Goal: Task Accomplishment & Management: Use online tool/utility

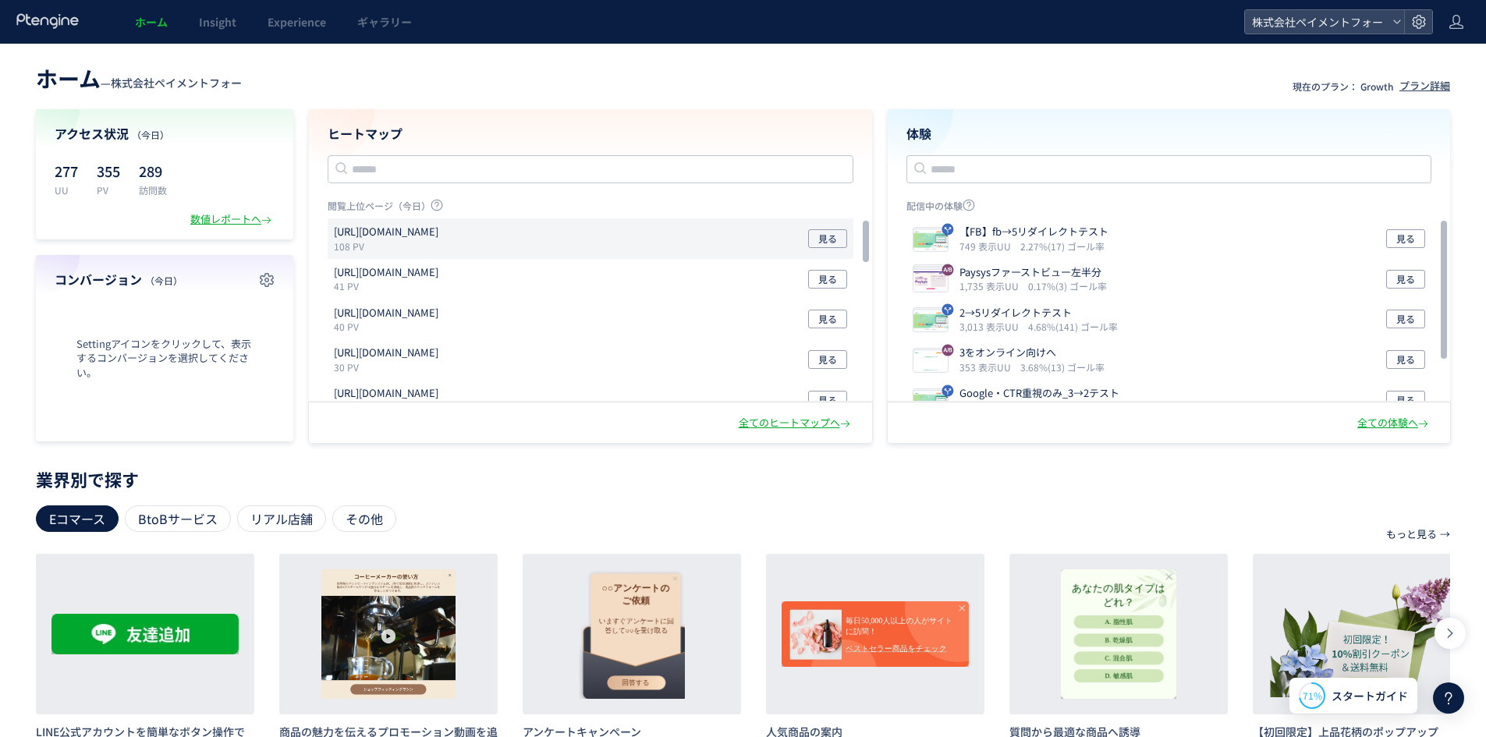
click at [492, 222] on div "[URL][DOMAIN_NAME] 108 PV 見る" at bounding box center [591, 238] width 526 height 41
click at [279, 15] on span "Experience" at bounding box center [297, 22] width 59 height 16
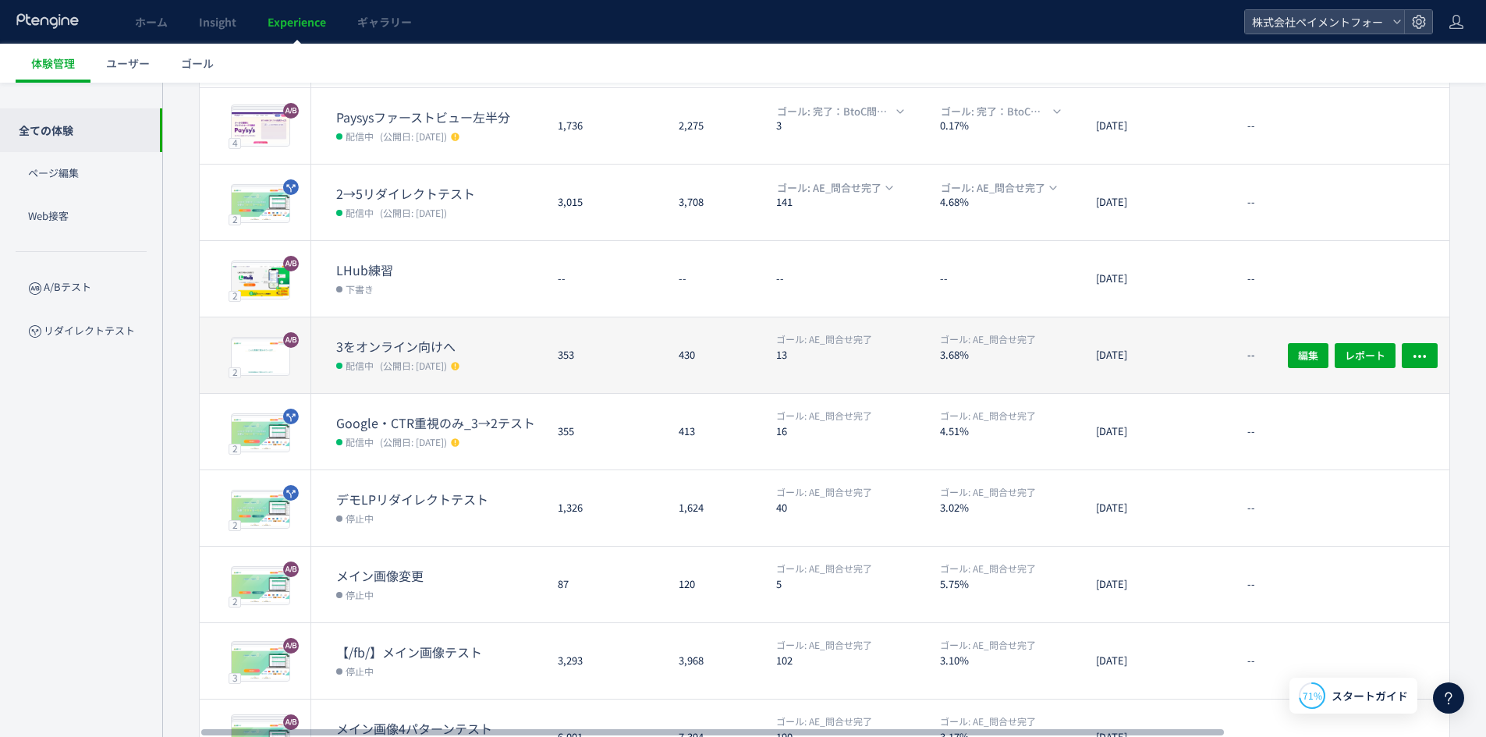
scroll to position [184, 0]
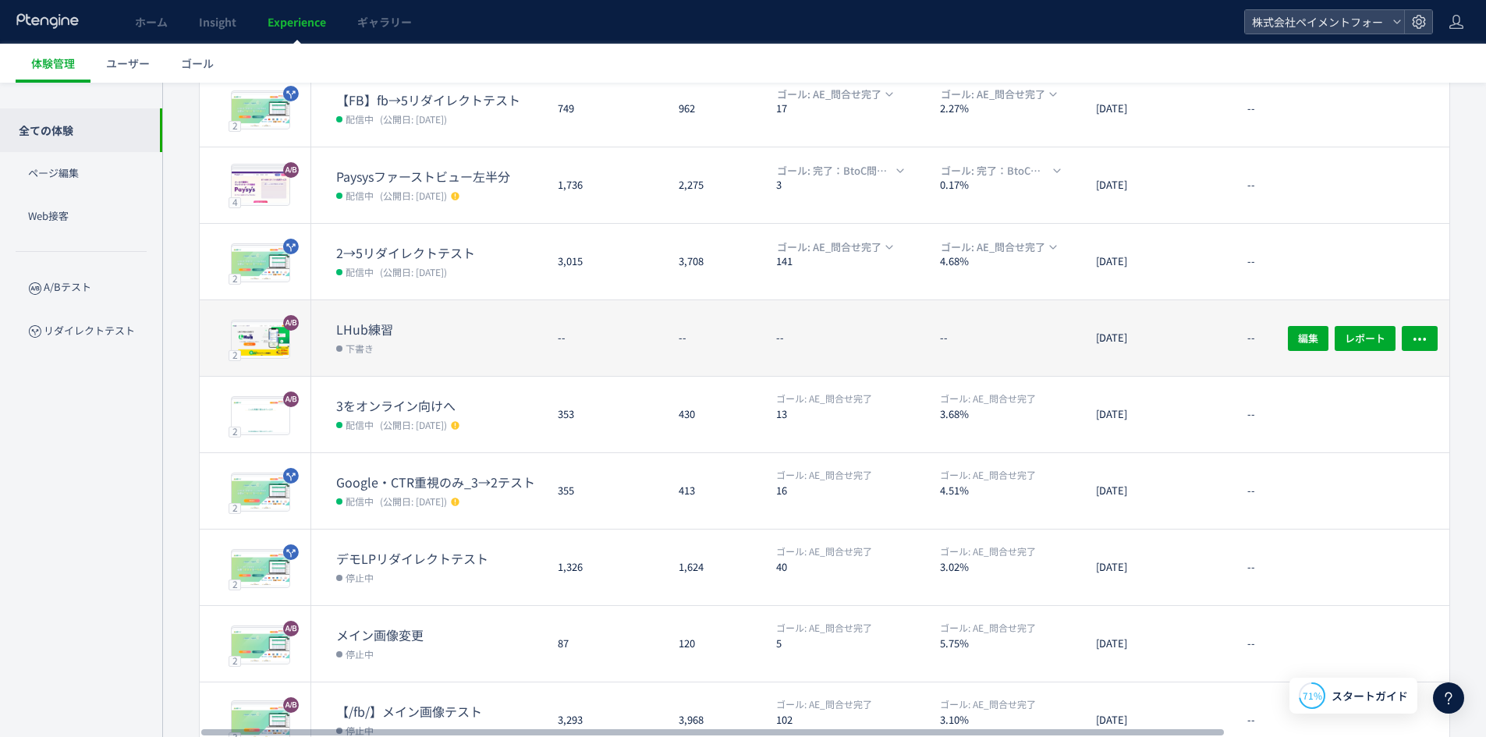
click at [430, 339] on dd "下書き" at bounding box center [440, 348] width 209 height 20
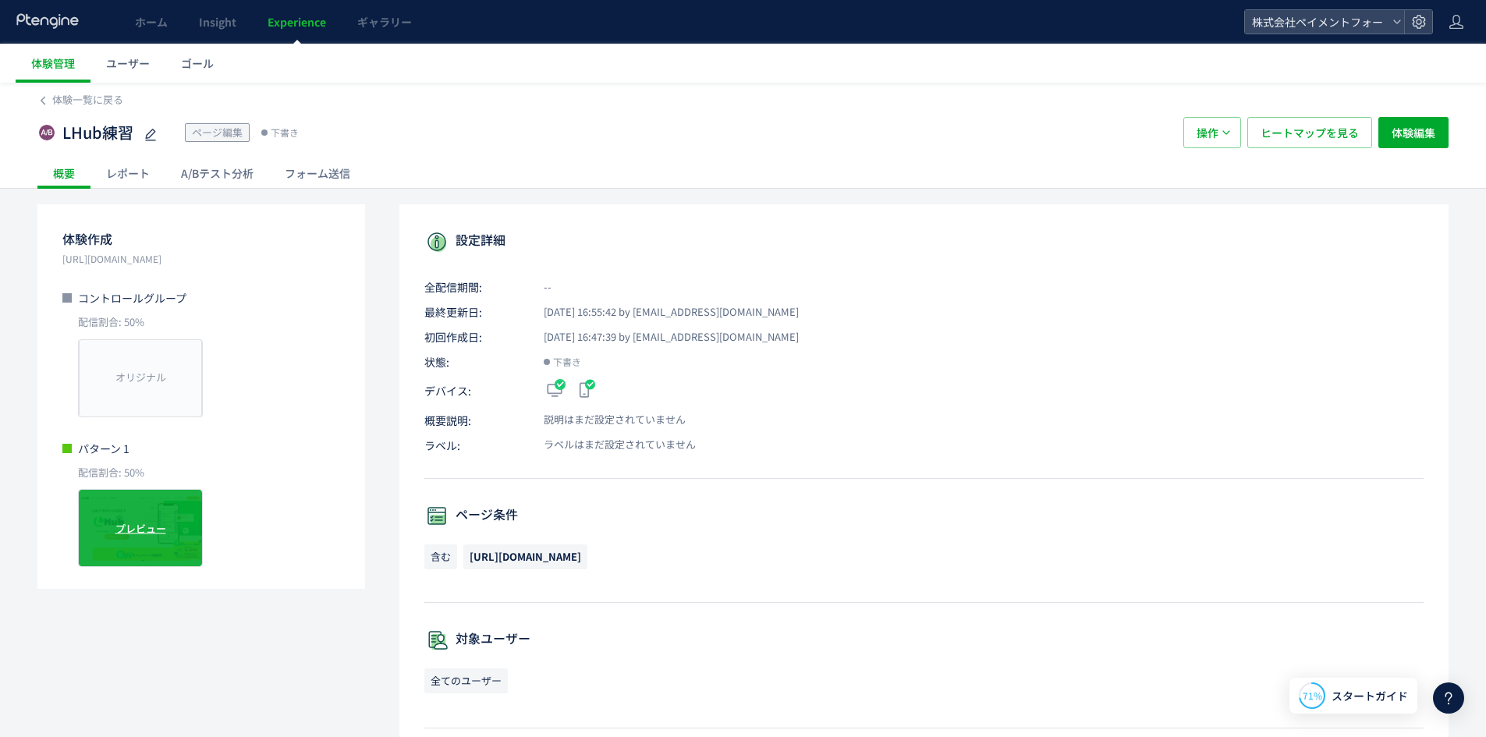
click at [156, 537] on div "プレビュー" at bounding box center [140, 528] width 125 height 78
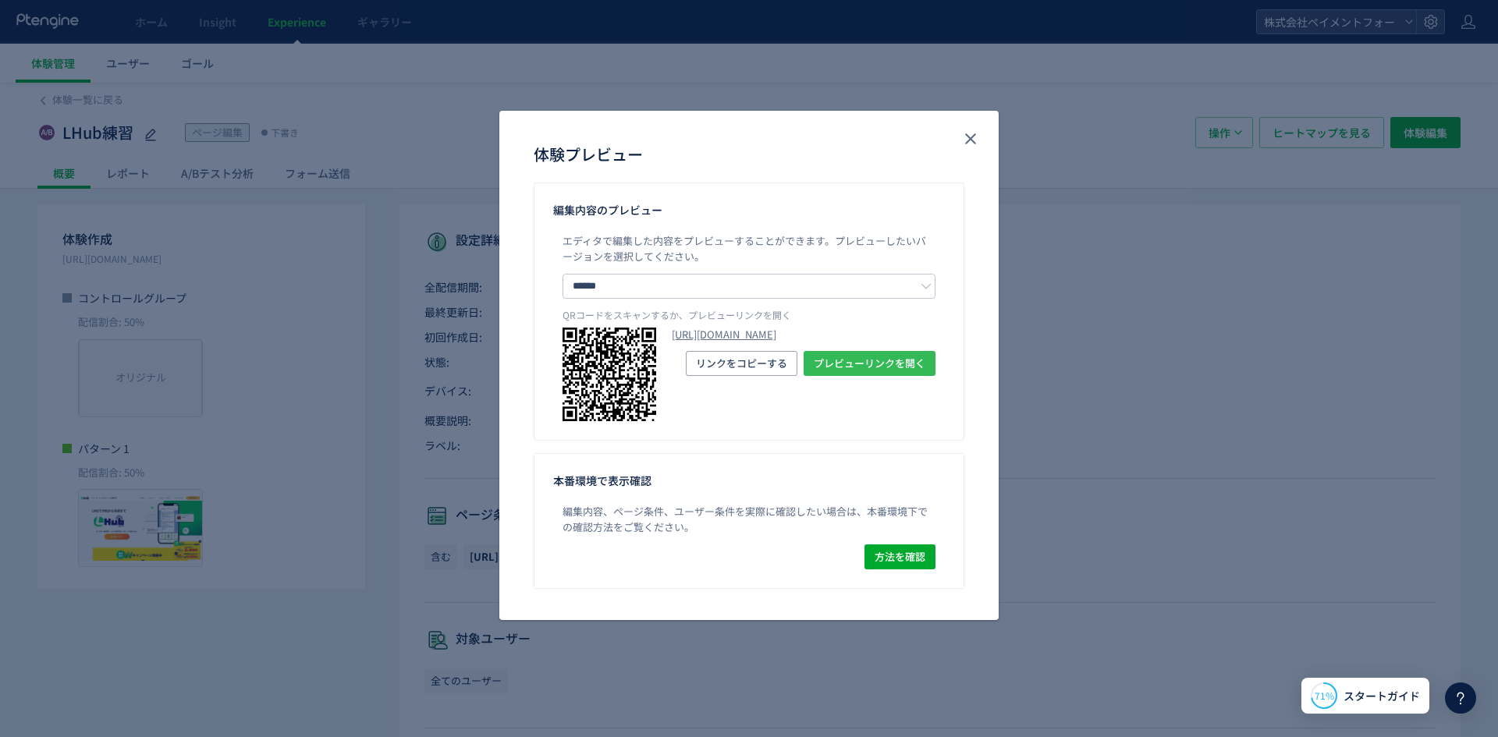
click at [850, 376] on span "プレビューリンクを開く" at bounding box center [870, 363] width 112 height 25
drag, startPoint x: 591, startPoint y: 236, endPoint x: 742, endPoint y: 234, distance: 150.6
click at [716, 234] on span "エディタで編集した内容をプレビューすることができます。" at bounding box center [699, 240] width 272 height 15
click at [950, 137] on div "体験プレビュー" at bounding box center [748, 147] width 499 height 72
click at [962, 137] on icon "close" at bounding box center [970, 139] width 19 height 19
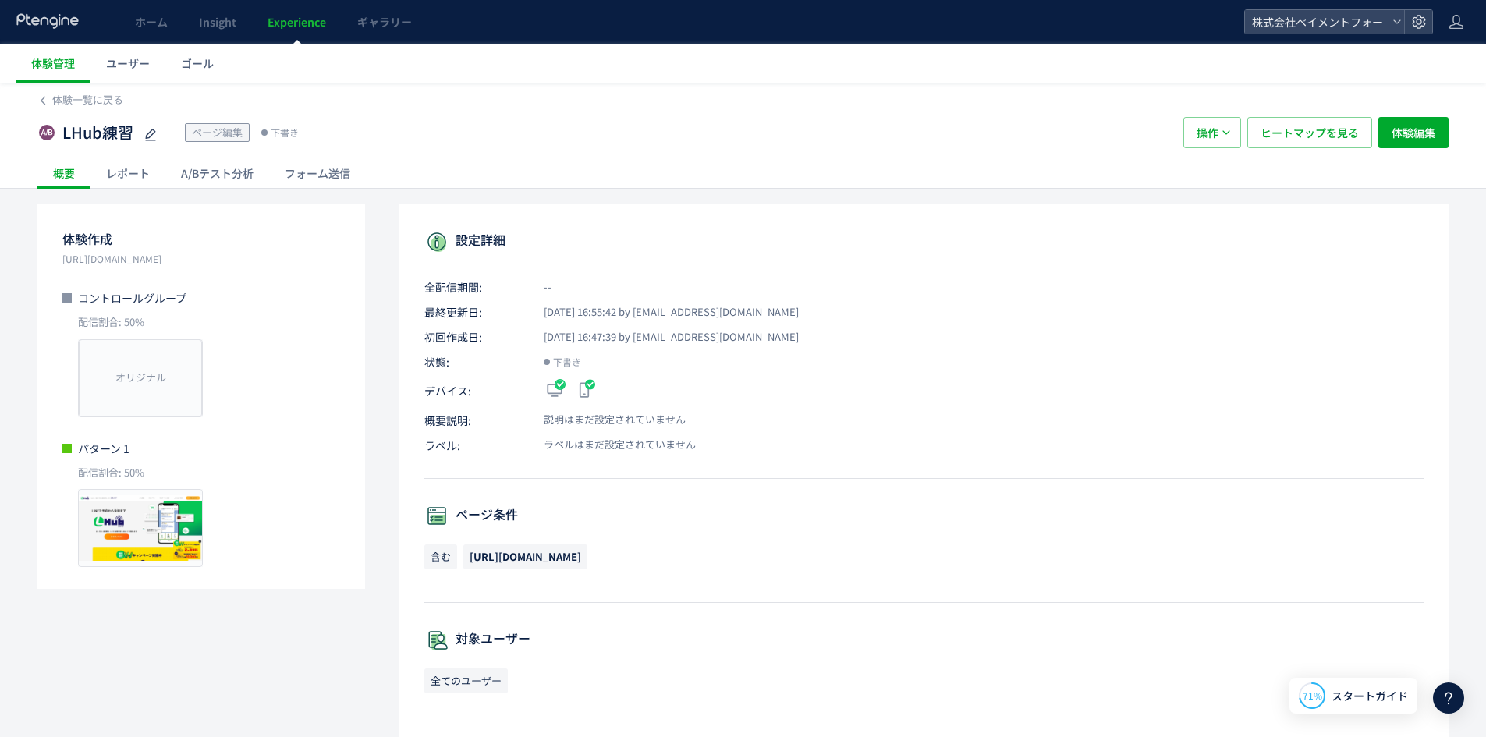
click at [216, 131] on span "ページ編集" at bounding box center [217, 132] width 51 height 15
click at [1434, 136] on span "体験編集" at bounding box center [1414, 132] width 44 height 31
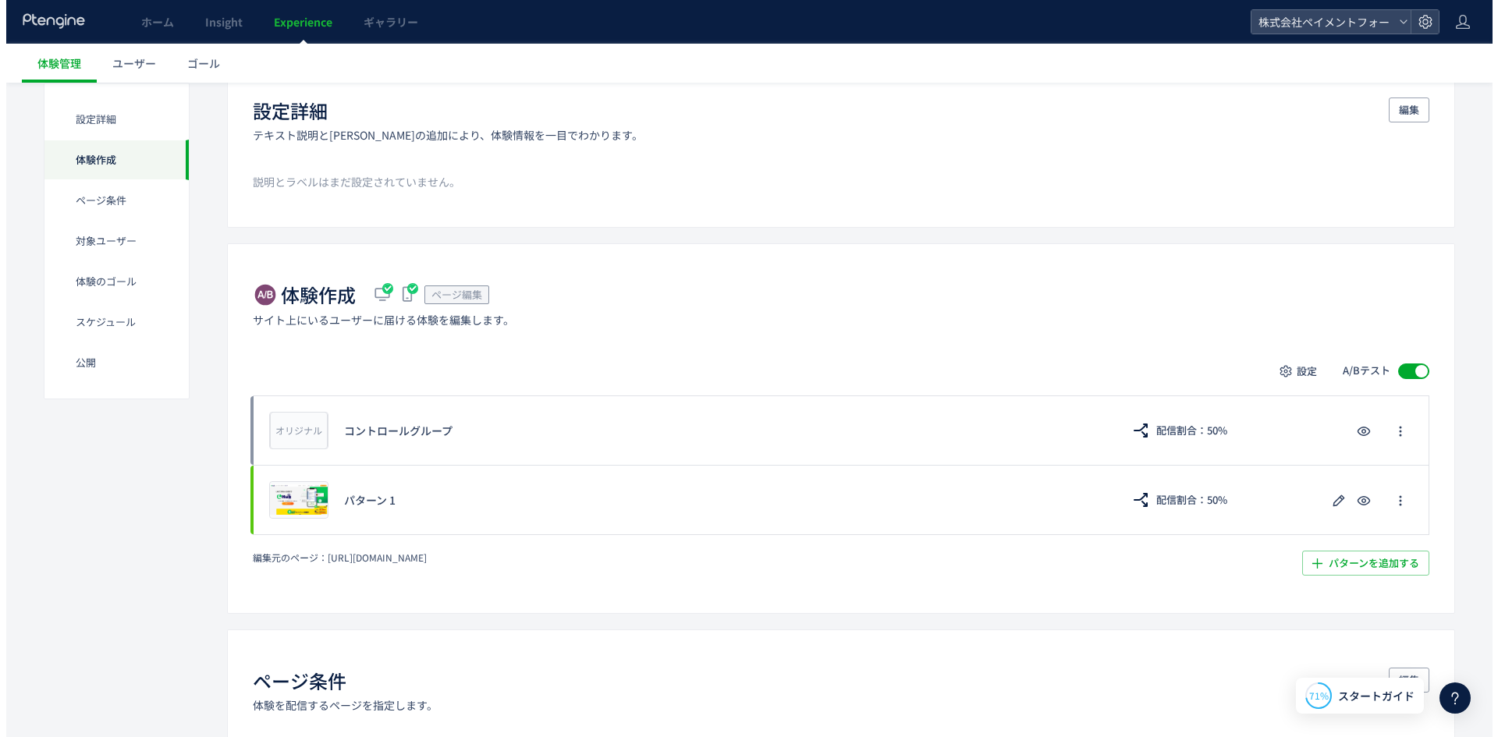
scroll to position [234, 0]
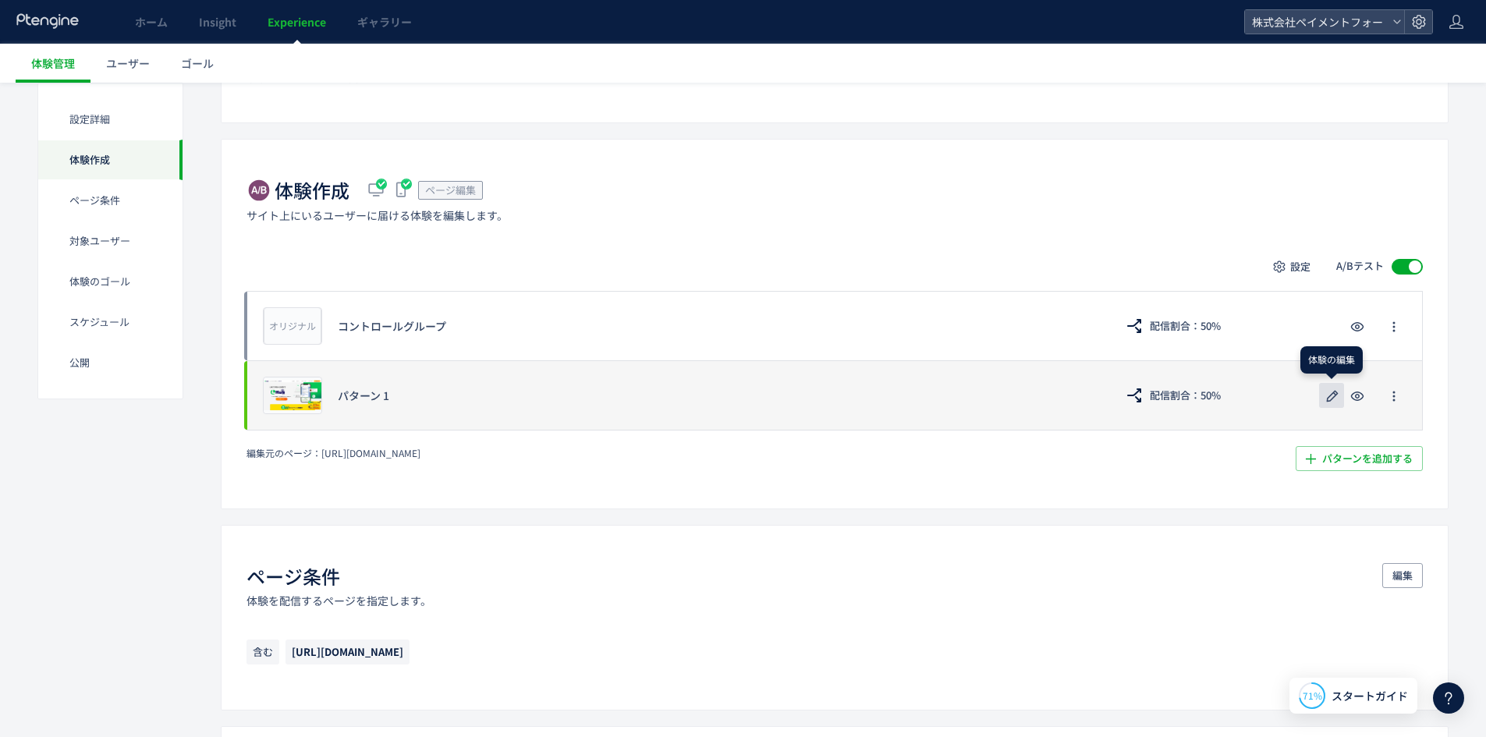
click at [1325, 401] on icon "button" at bounding box center [1332, 396] width 19 height 19
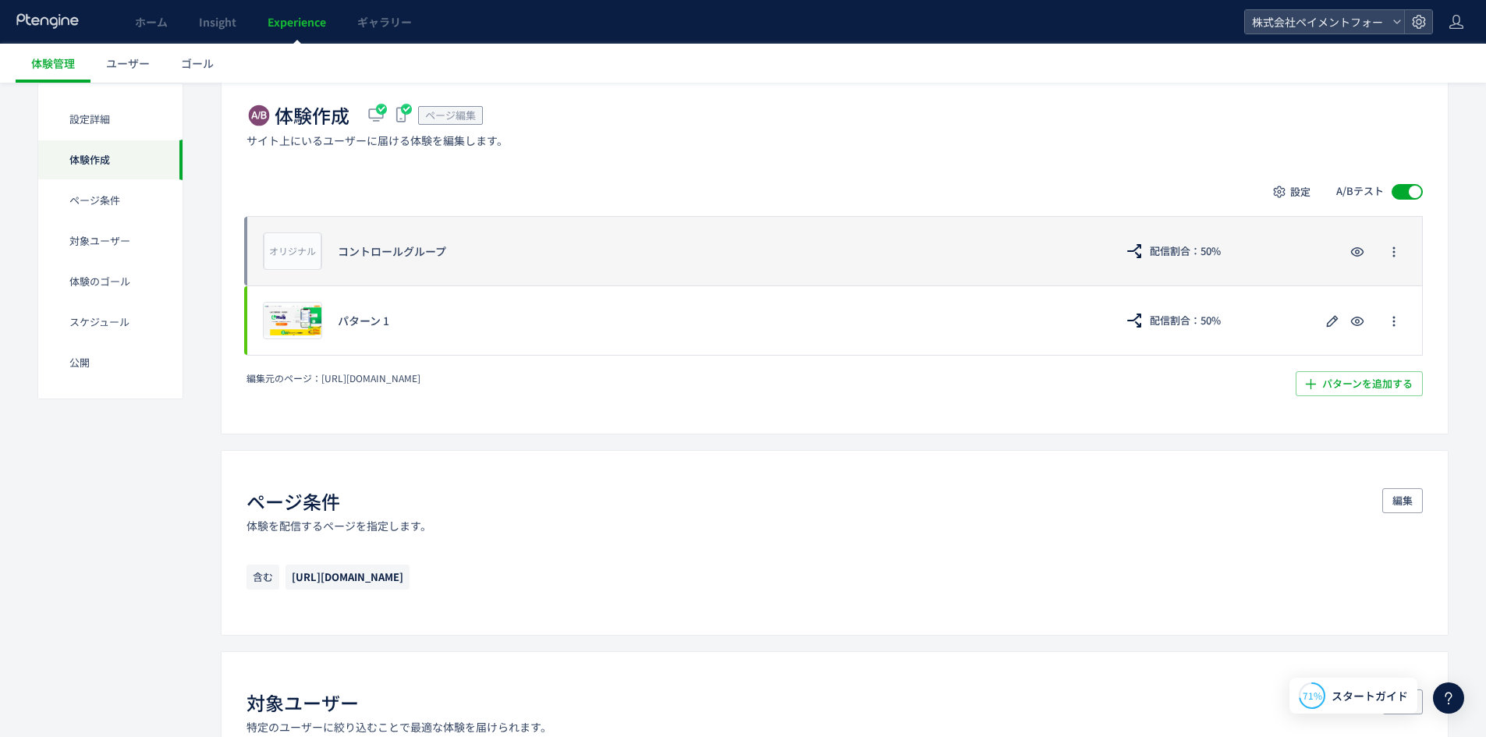
scroll to position [234, 0]
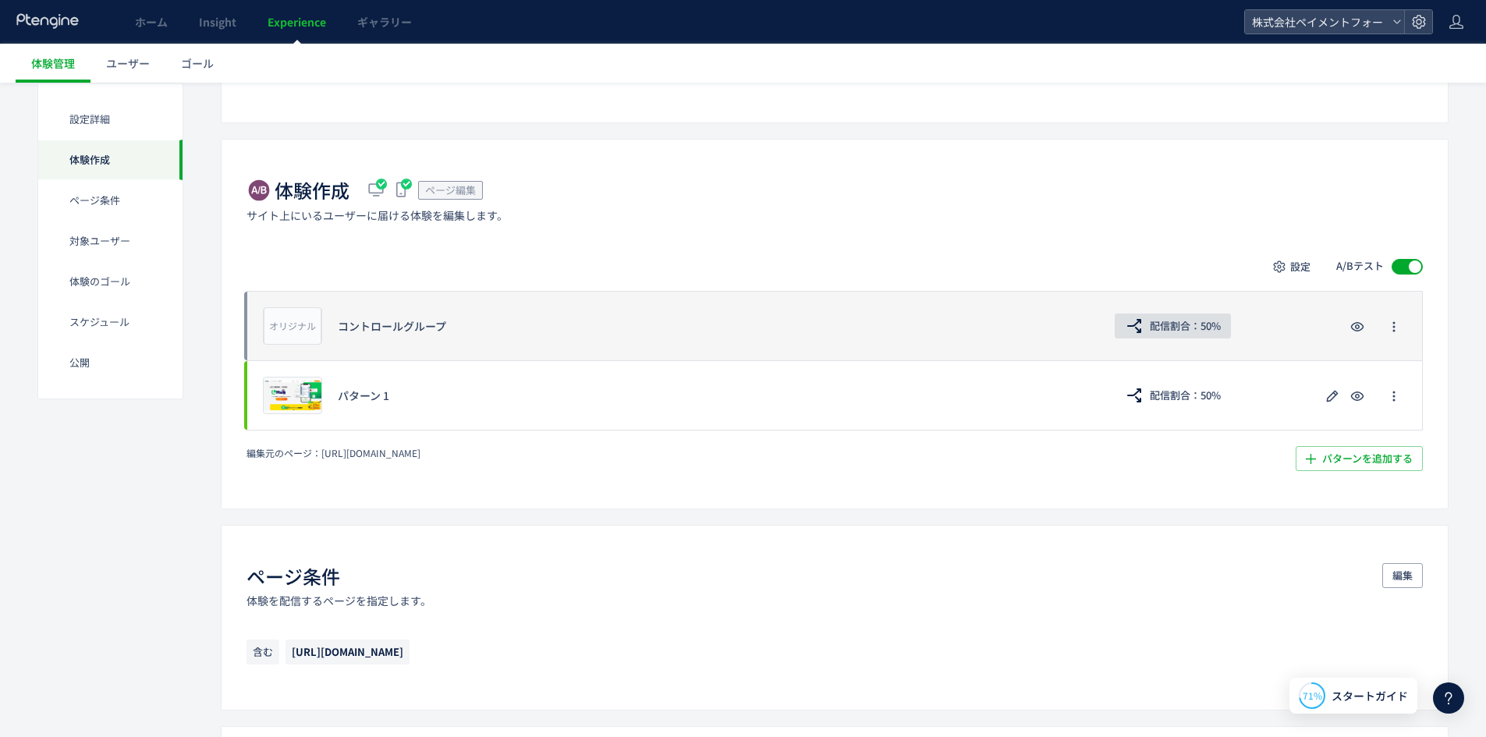
click at [1182, 332] on span "配信割合：50%" at bounding box center [1185, 326] width 71 height 25
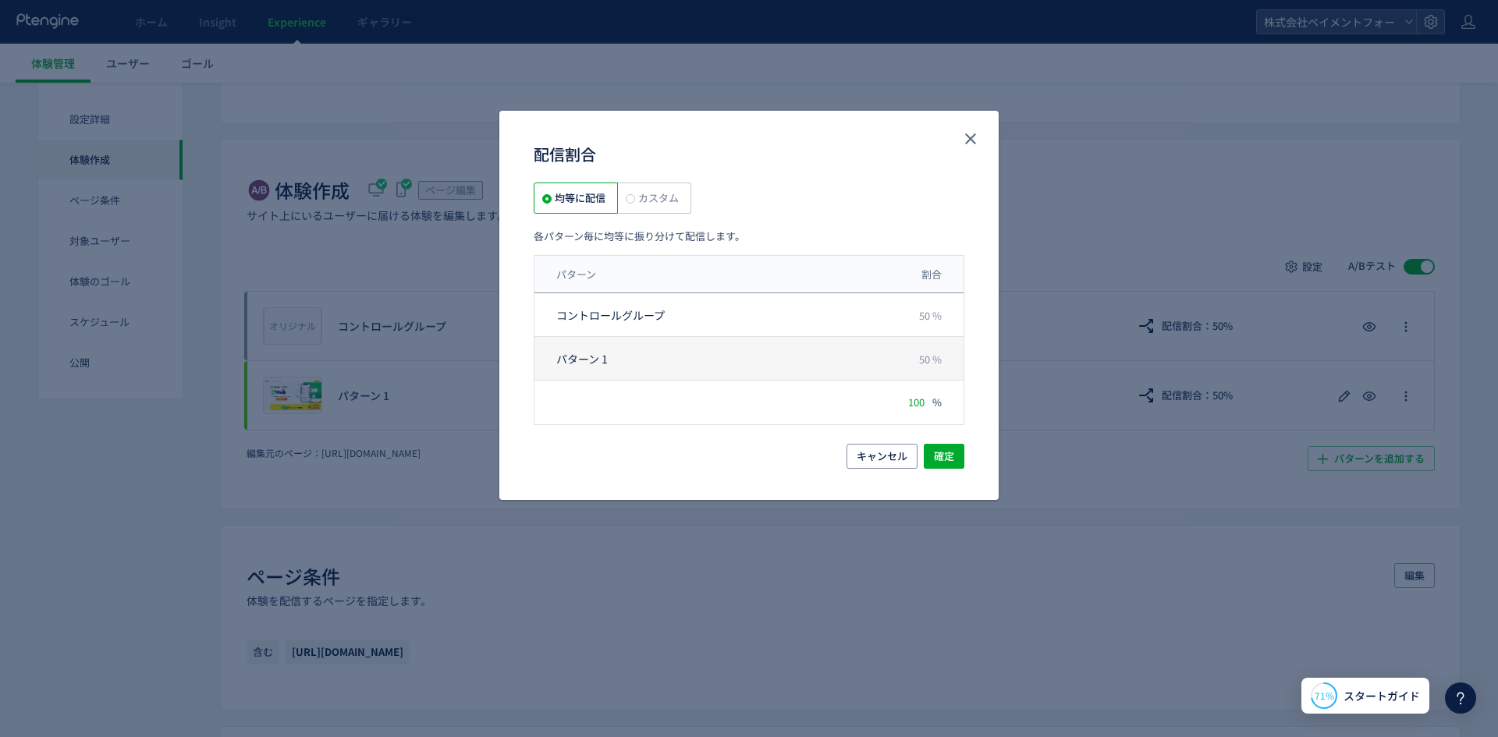
click at [926, 364] on span "50 %" at bounding box center [930, 359] width 23 height 15
click at [878, 461] on span "キャンセル" at bounding box center [882, 456] width 51 height 25
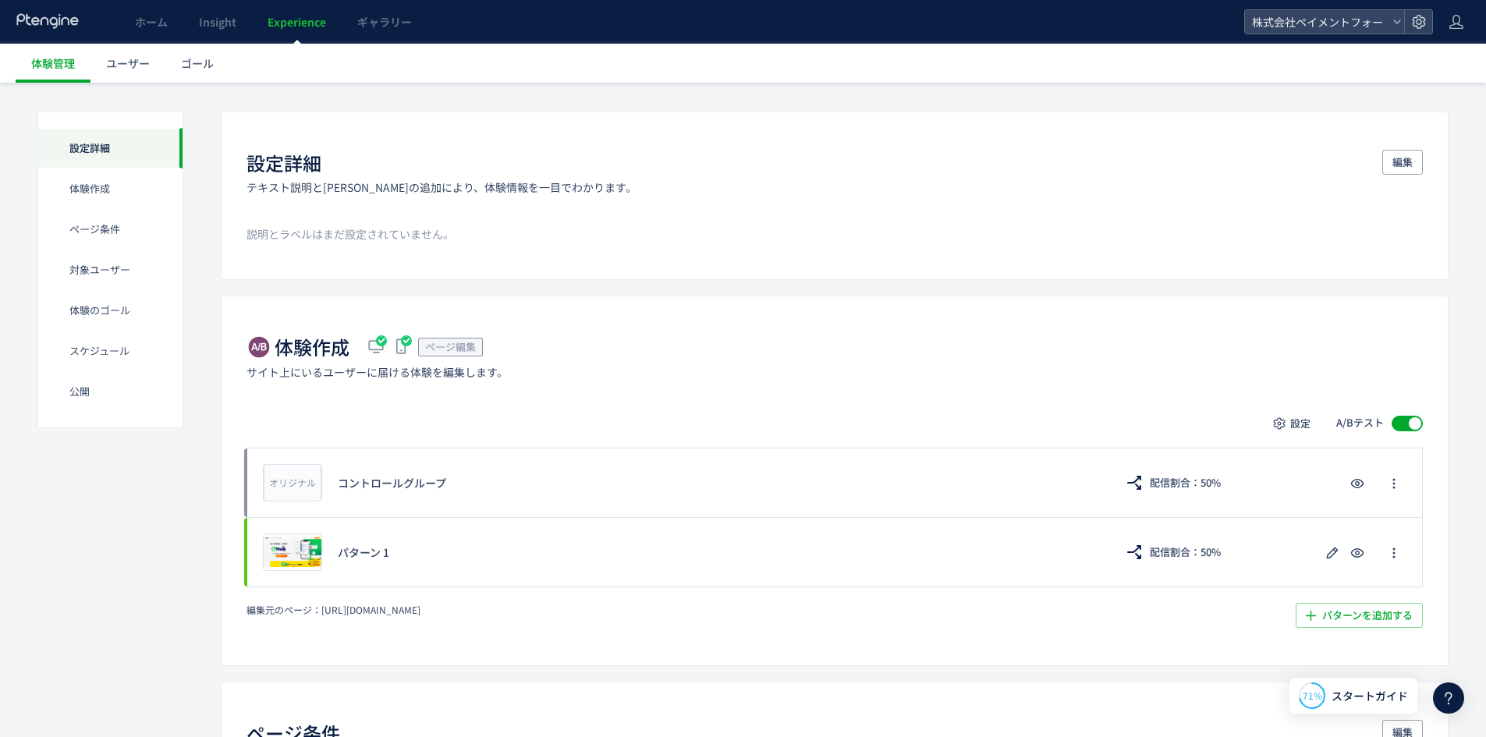
scroll to position [78, 0]
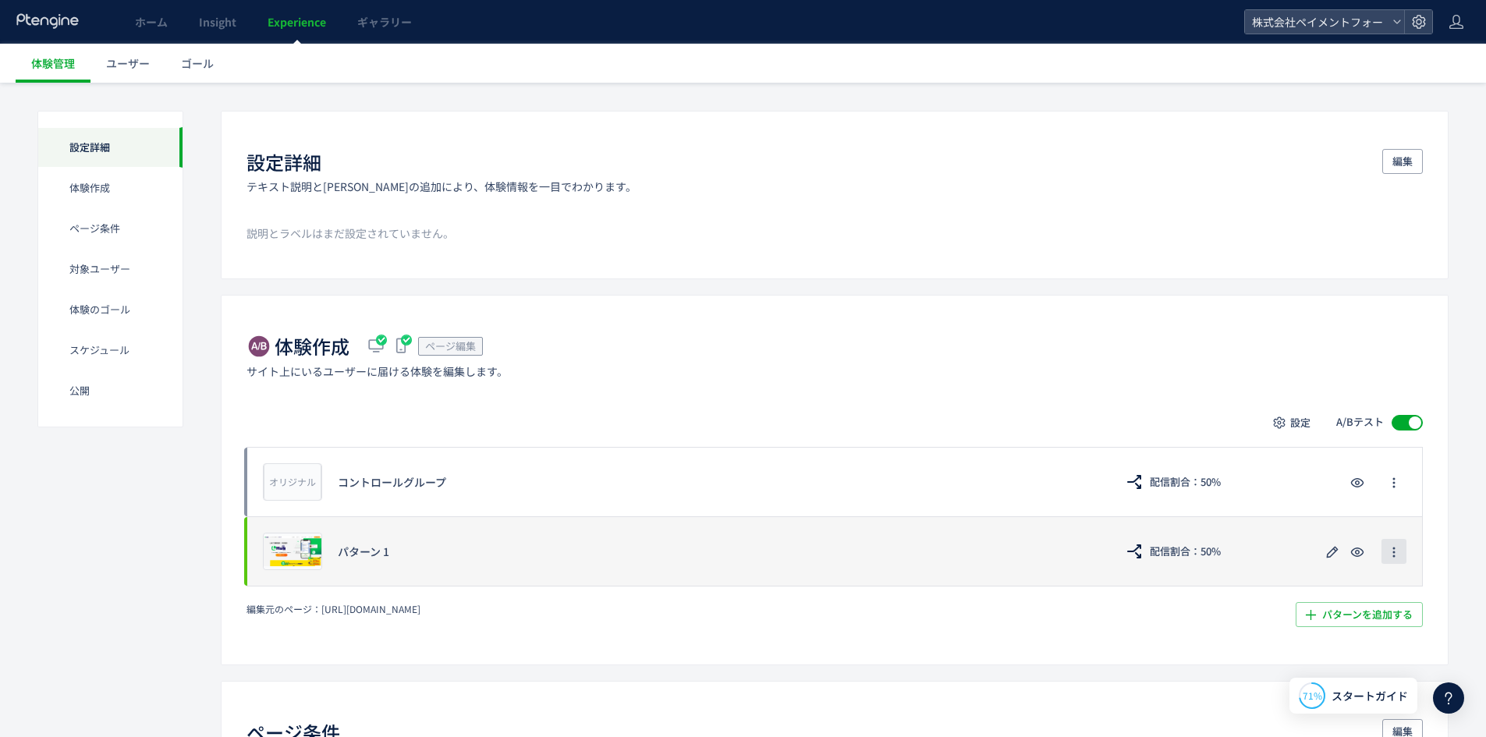
click at [1399, 546] on icon "button" at bounding box center [1394, 552] width 12 height 12
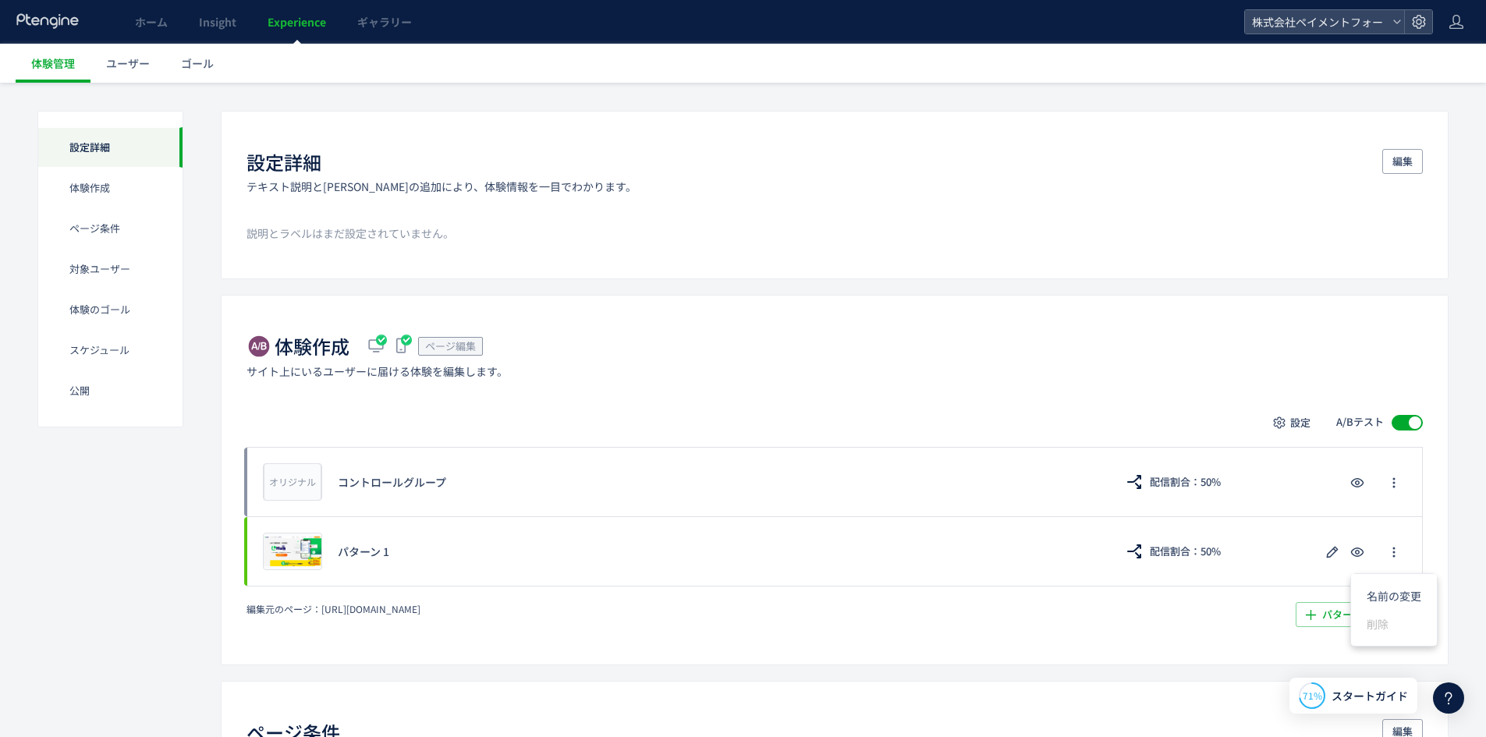
click at [1056, 342] on div "体験作成 ページ編集 サイト上にいるユーザーに届ける体験を編集します。" at bounding box center [835, 355] width 1177 height 45
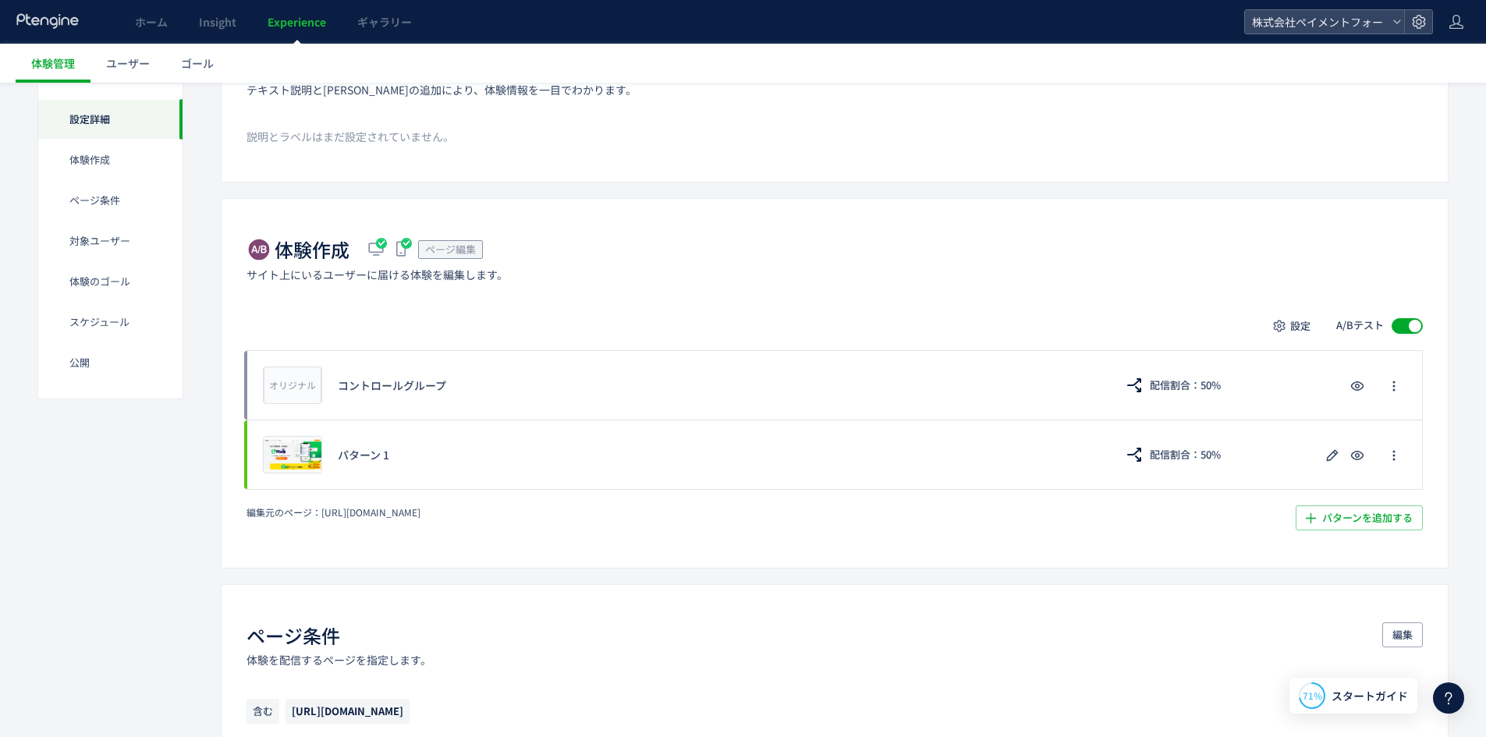
scroll to position [312, 0]
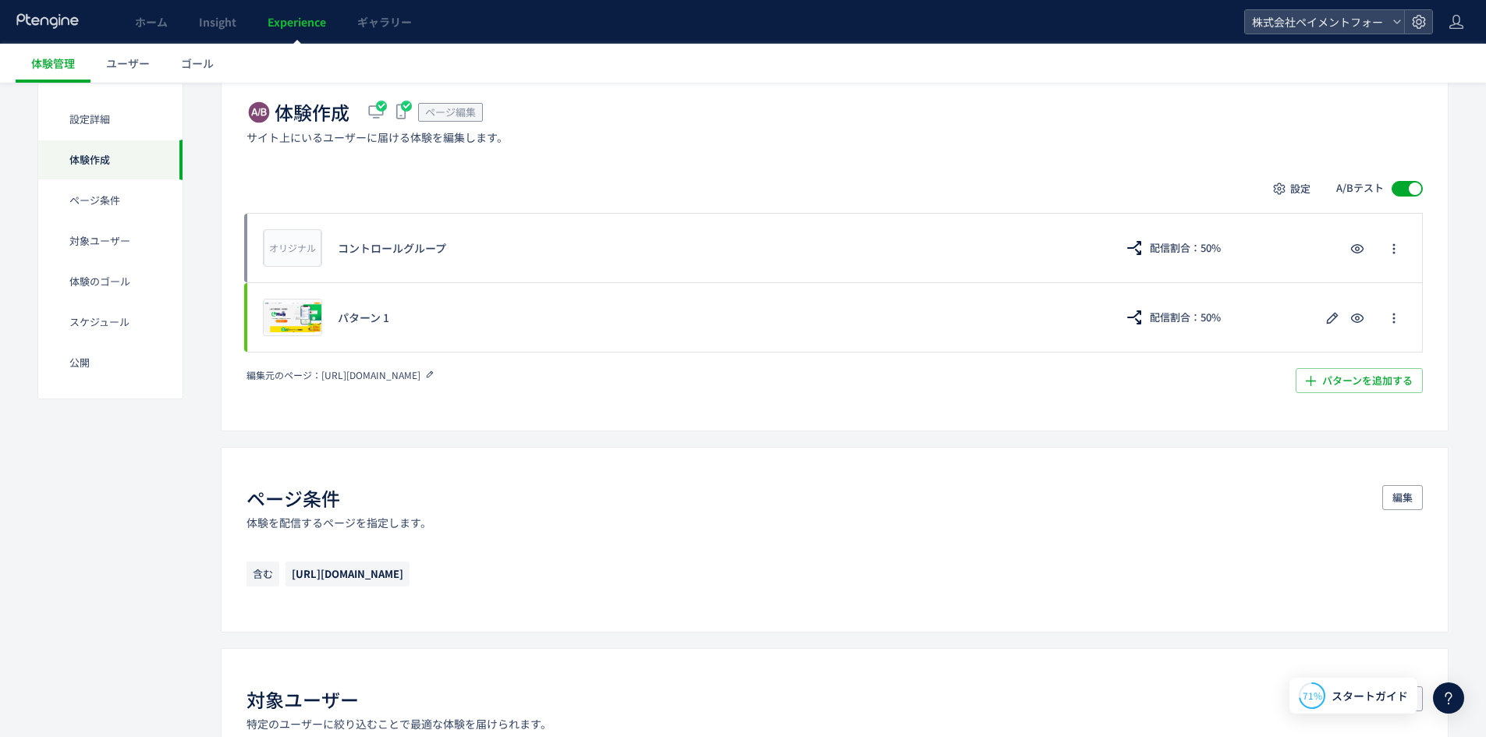
drag, startPoint x: 435, startPoint y: 374, endPoint x: 321, endPoint y: 376, distance: 113.9
click at [321, 376] on div "編集元のページ： [URL][DOMAIN_NAME]" at bounding box center [600, 374] width 706 height 13
click at [534, 403] on div "体験作成 ページ編集 サイト上にいるユーザーに届ける体験を編集します。 設定 A/Bテスト オリジナル プレビュー コントロールグループ 配信割合：50% プ…" at bounding box center [835, 246] width 1228 height 370
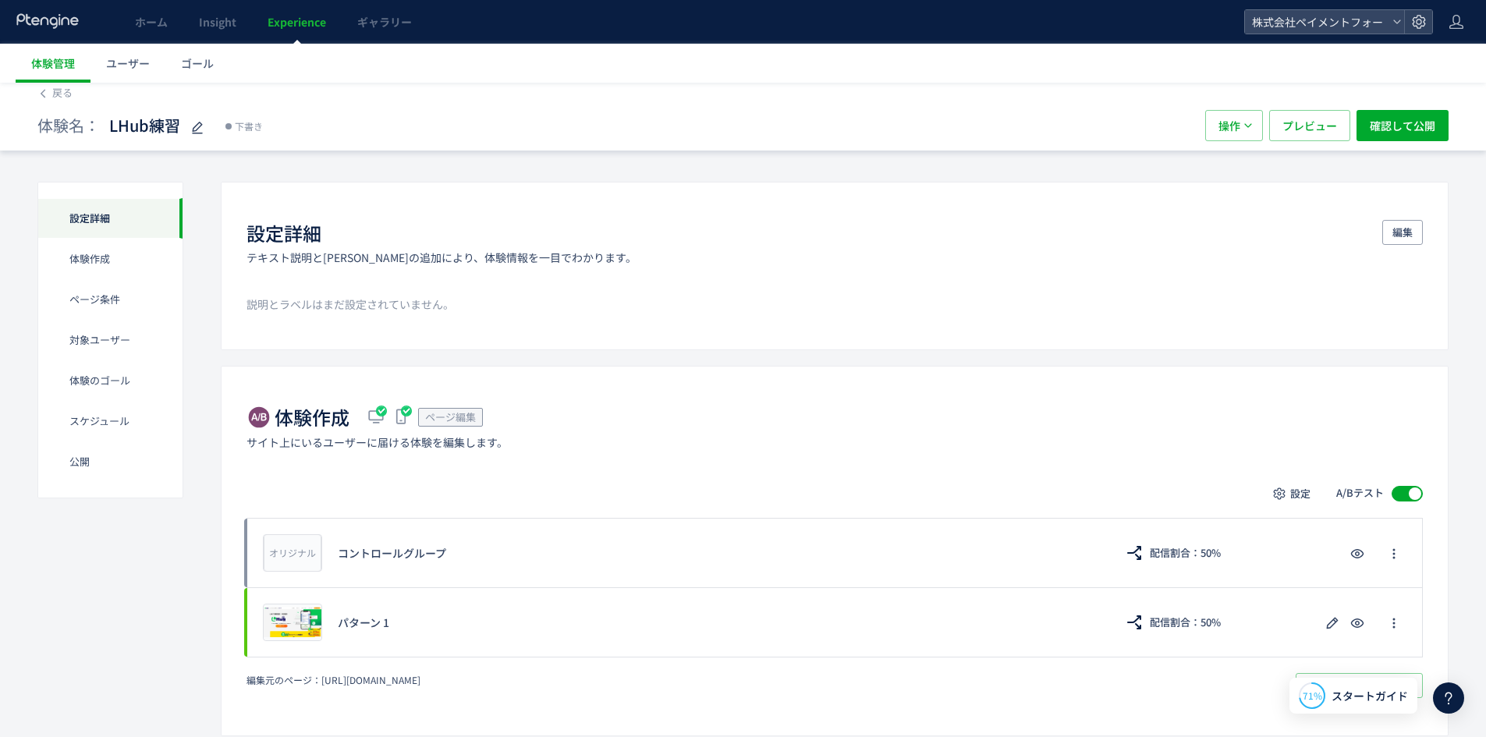
scroll to position [0, 0]
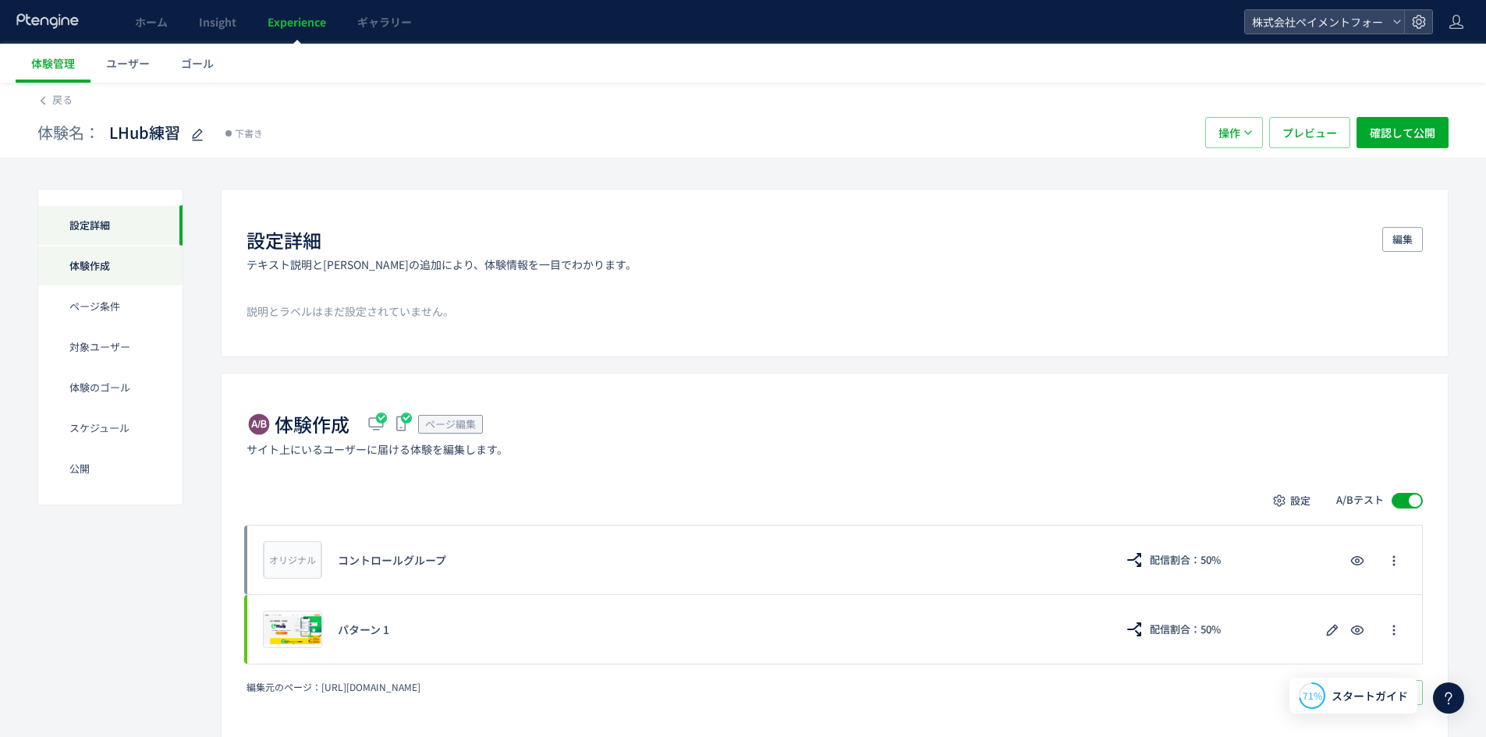
click at [90, 249] on div "体験作成" at bounding box center [110, 266] width 144 height 41
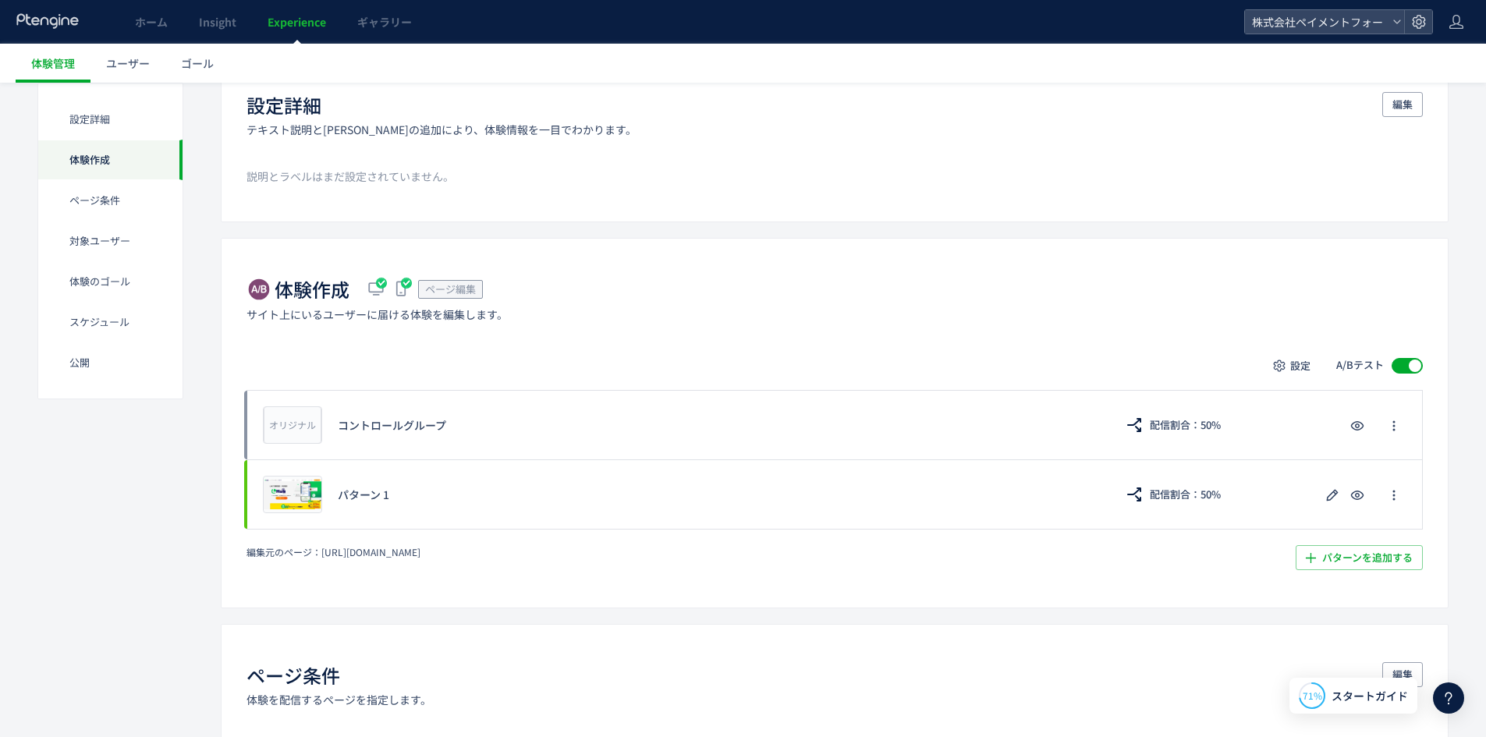
scroll to position [158, 0]
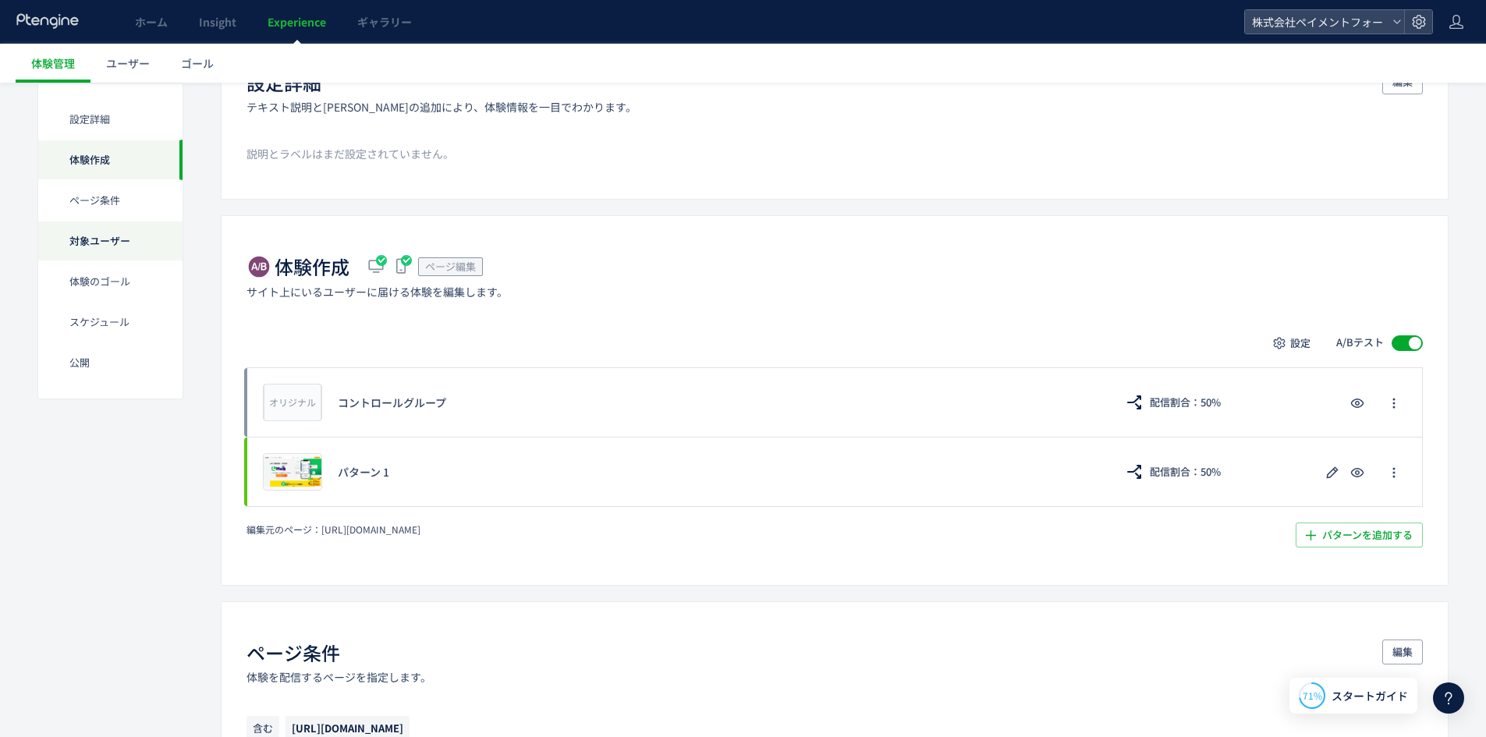
click at [119, 234] on div "対象ユーザー" at bounding box center [110, 241] width 144 height 41
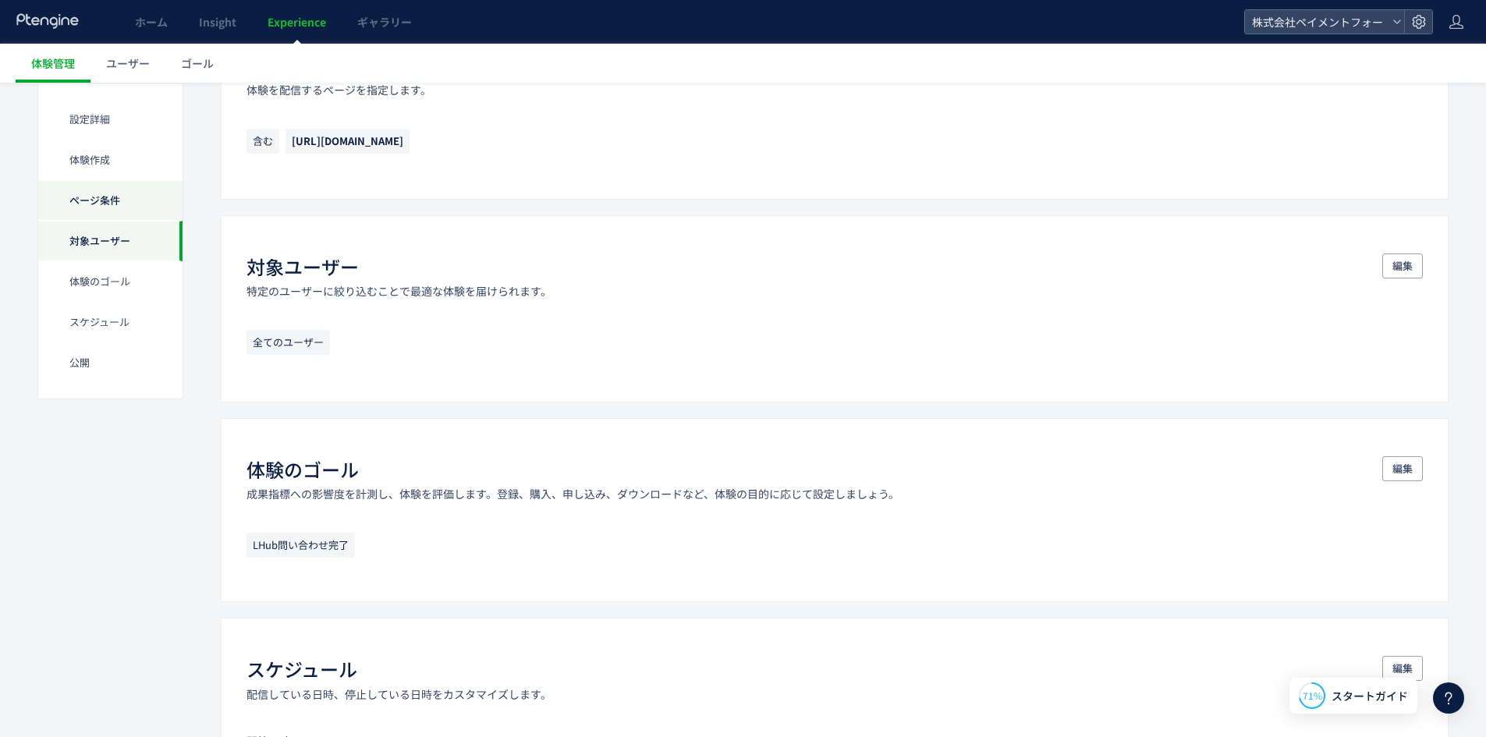
click at [107, 213] on div "ページ条件" at bounding box center [110, 200] width 144 height 41
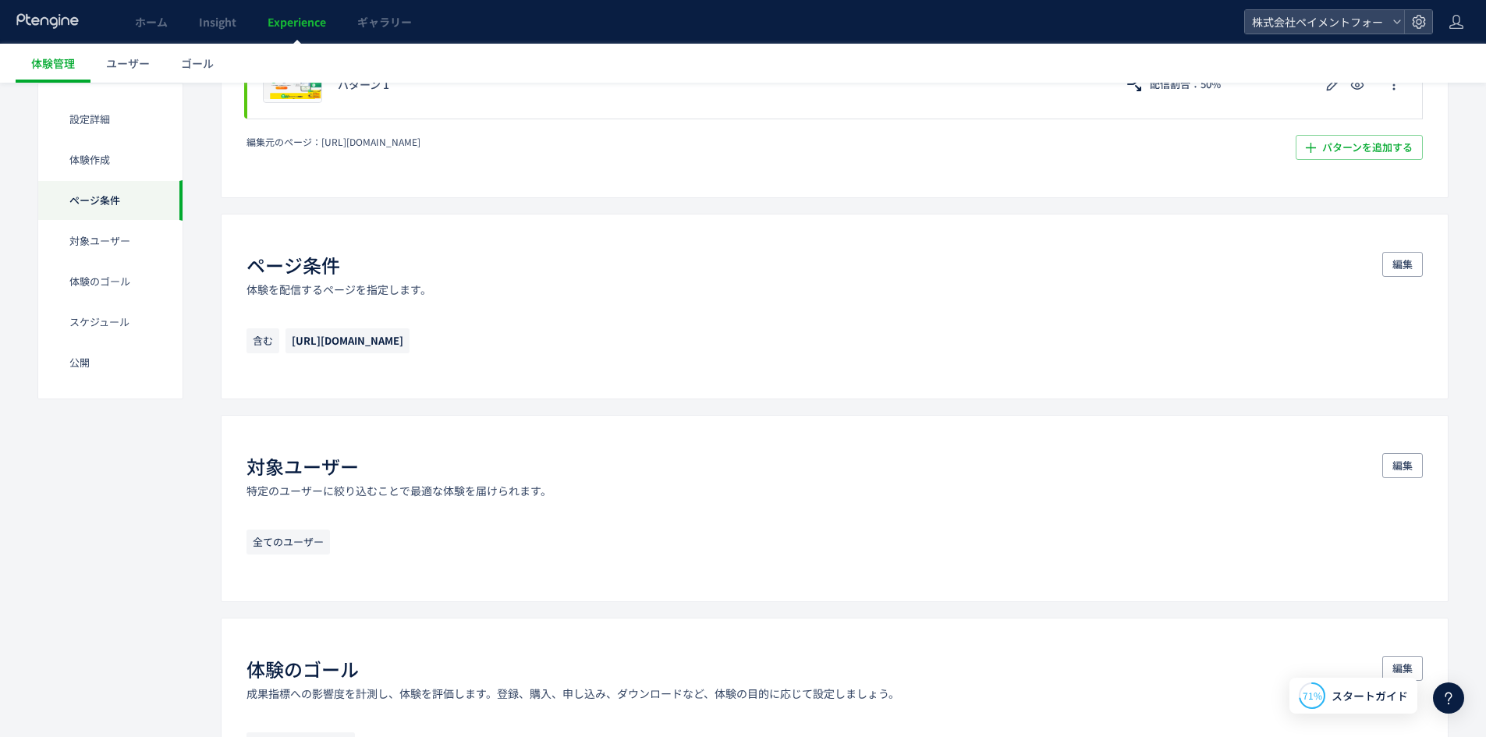
scroll to position [544, 0]
